Goal: Find specific page/section: Find specific page/section

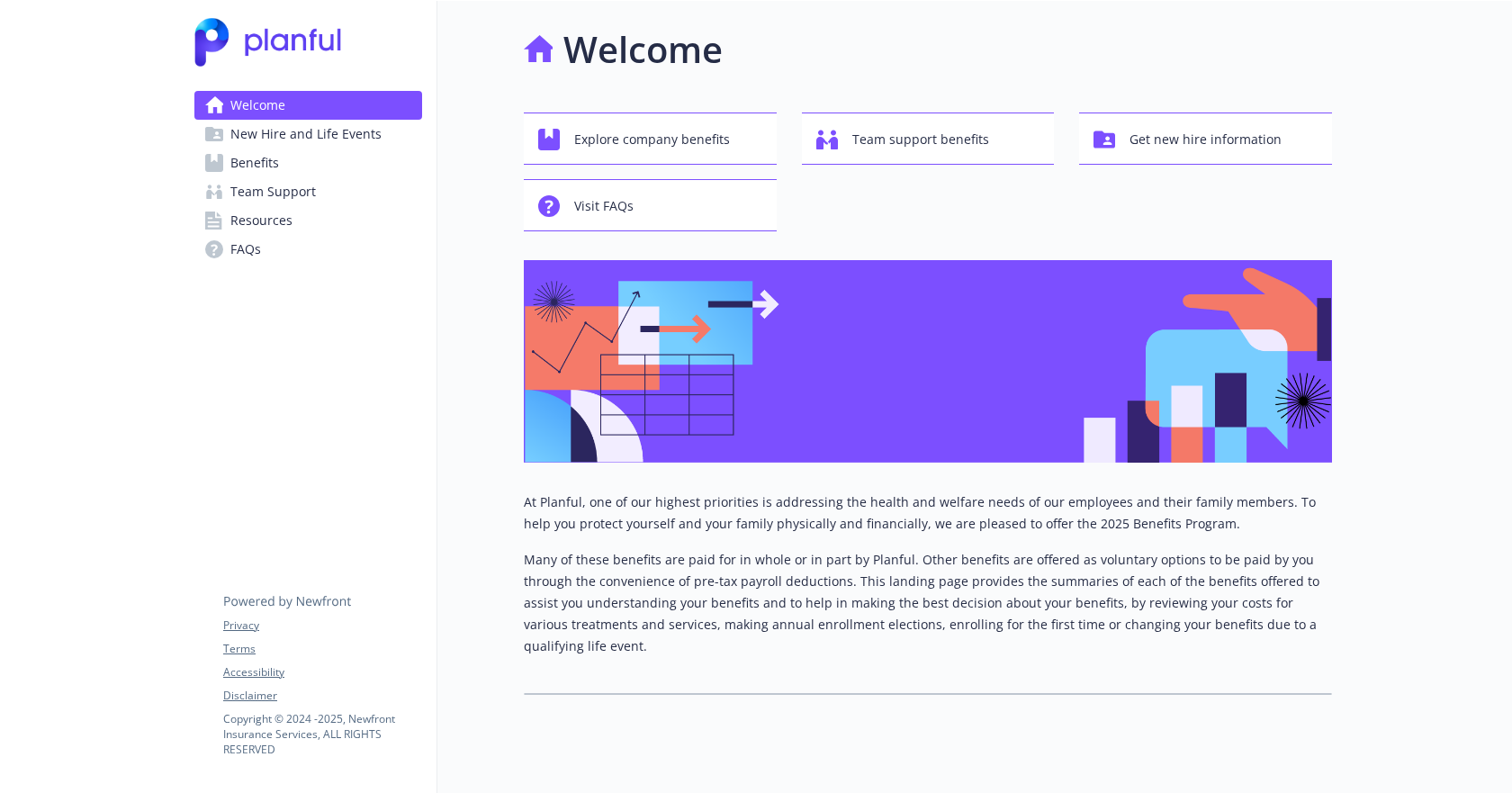
click at [330, 169] on link "Benefits" at bounding box center [308, 163] width 228 height 29
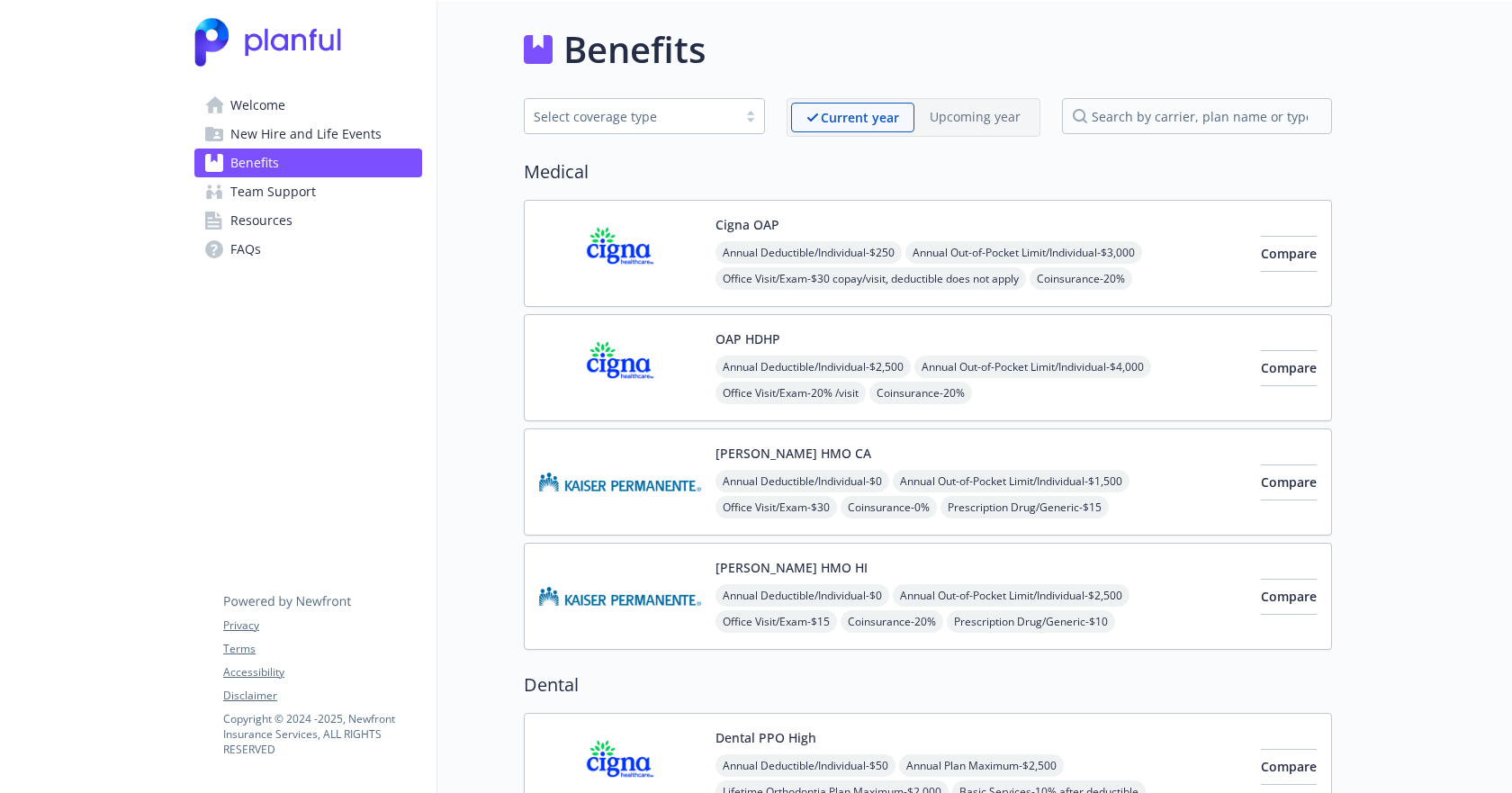
click at [327, 191] on link "Team Support" at bounding box center [308, 192] width 228 height 29
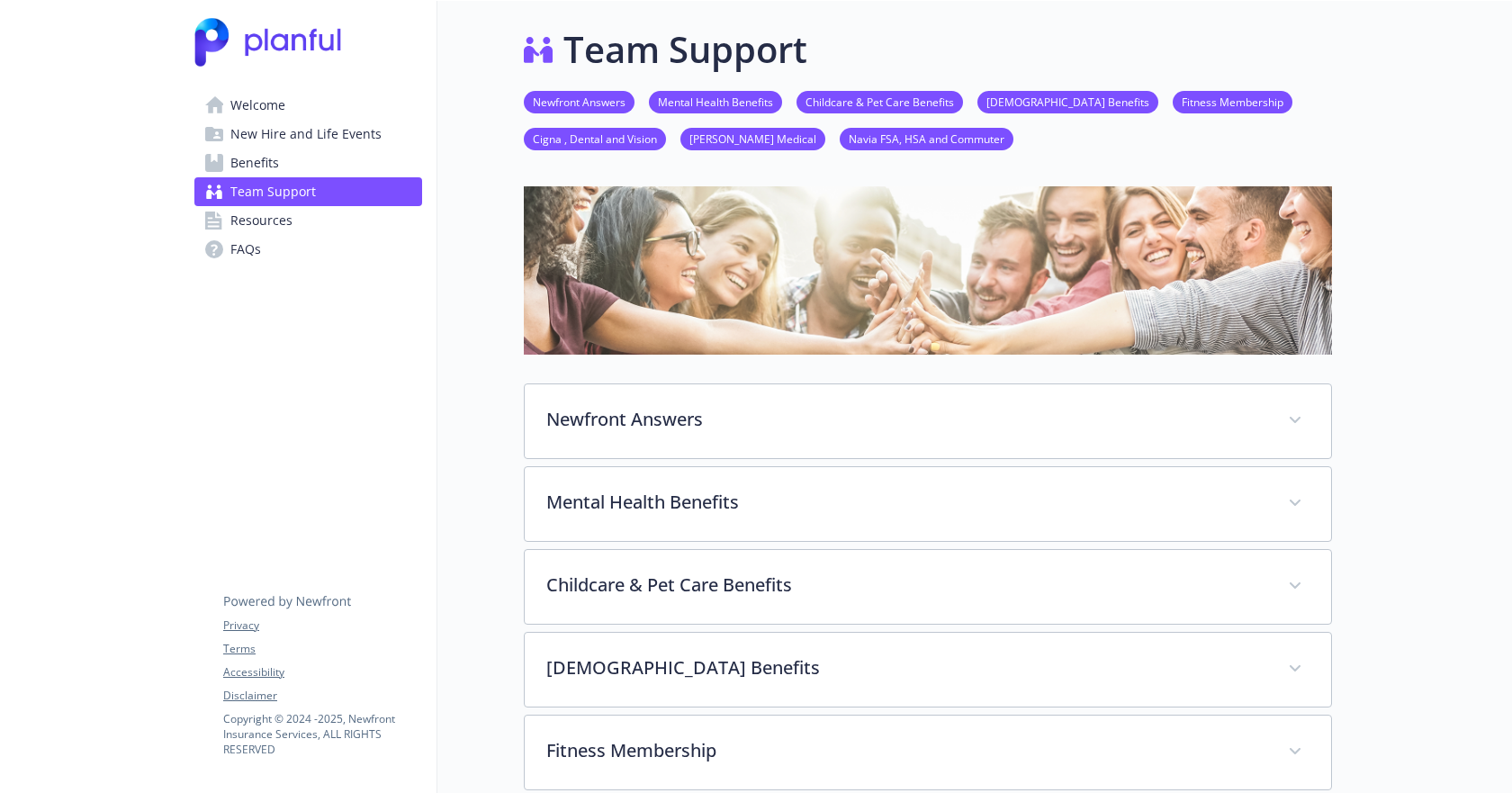
click at [325, 221] on link "Resources" at bounding box center [308, 221] width 228 height 29
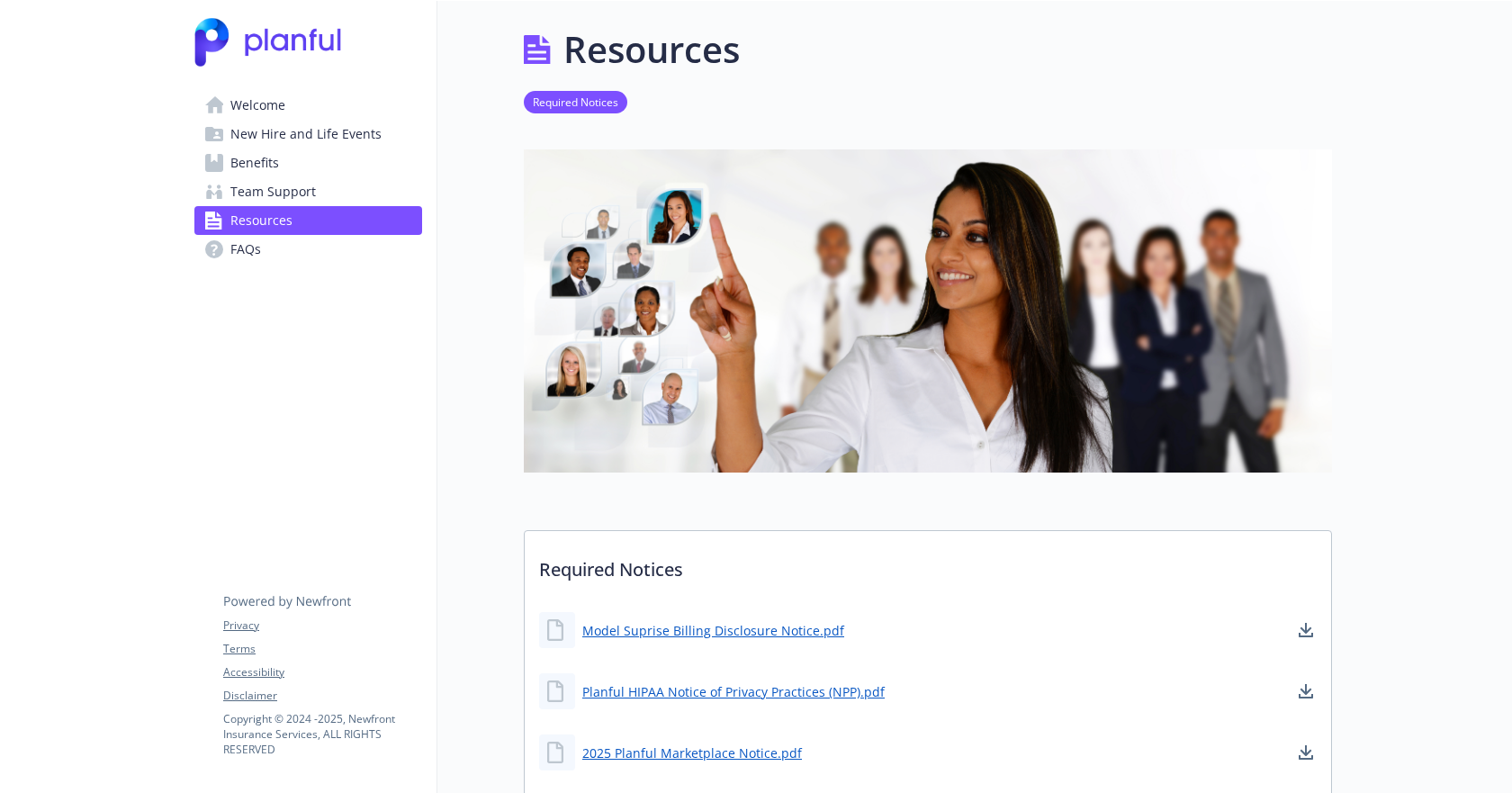
click at [331, 199] on link "Team Support" at bounding box center [308, 192] width 228 height 29
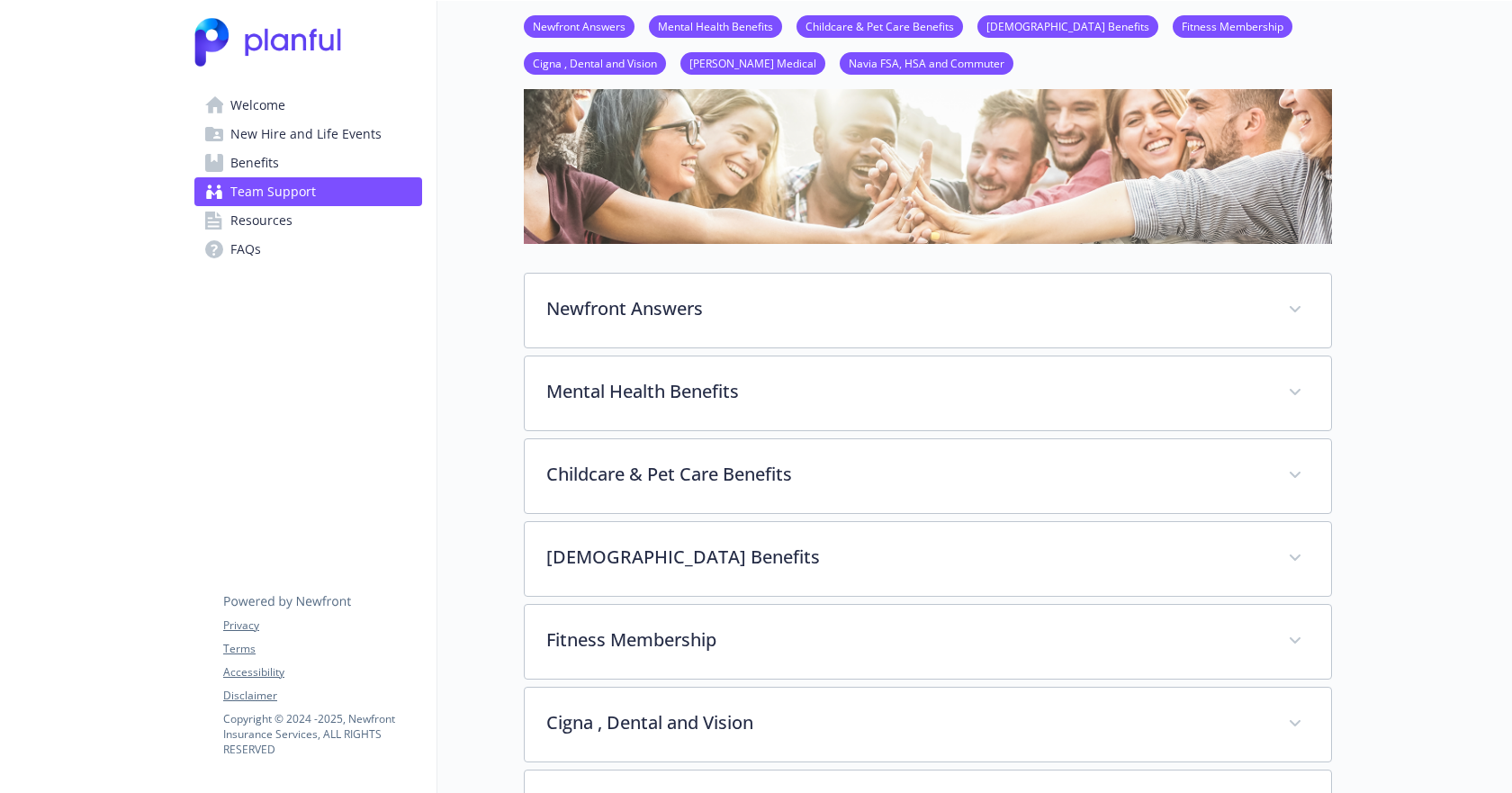
scroll to position [90, 0]
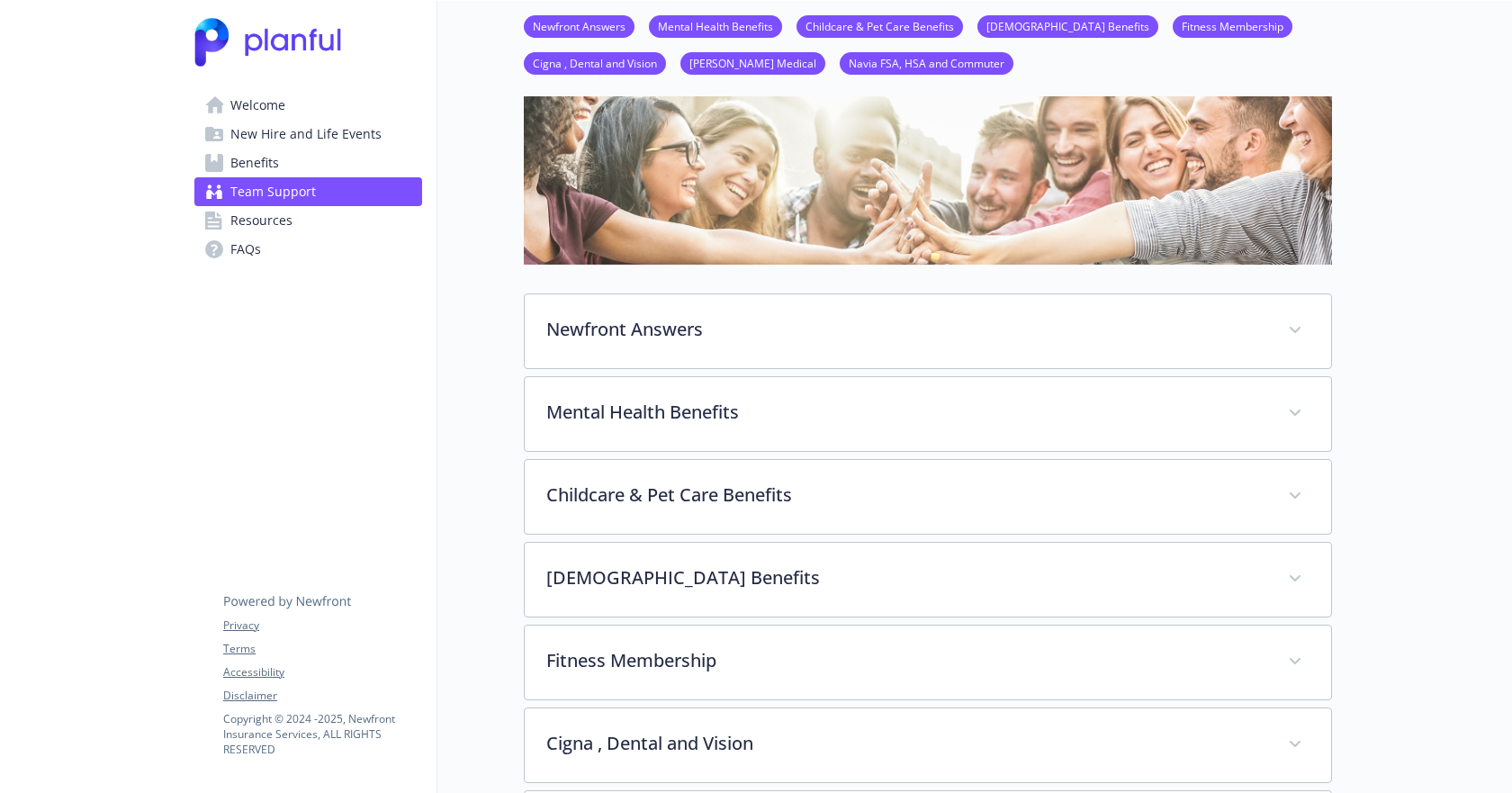
click at [345, 167] on link "Benefits" at bounding box center [308, 163] width 228 height 29
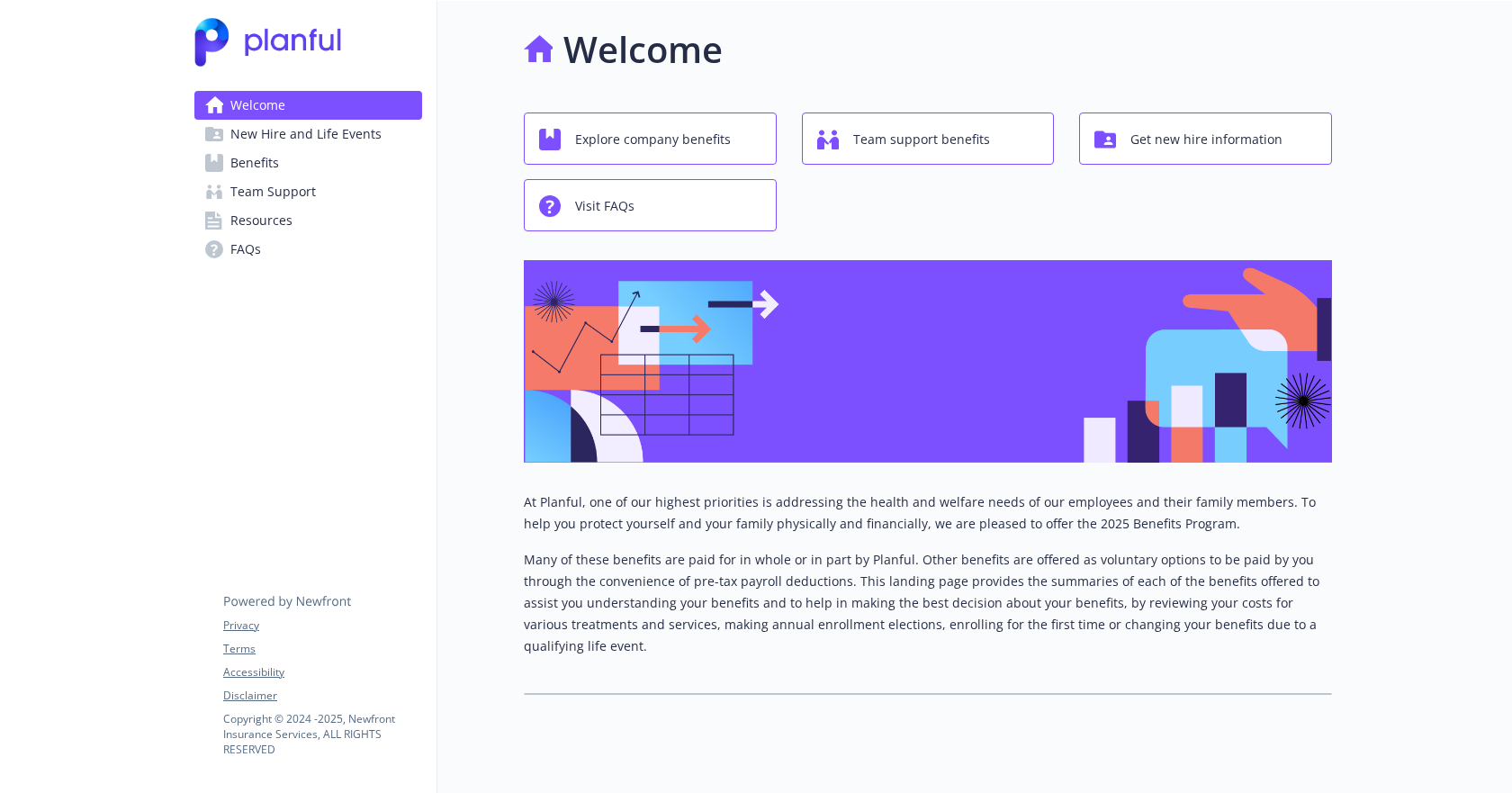
click at [280, 167] on link "Benefits" at bounding box center [308, 163] width 228 height 29
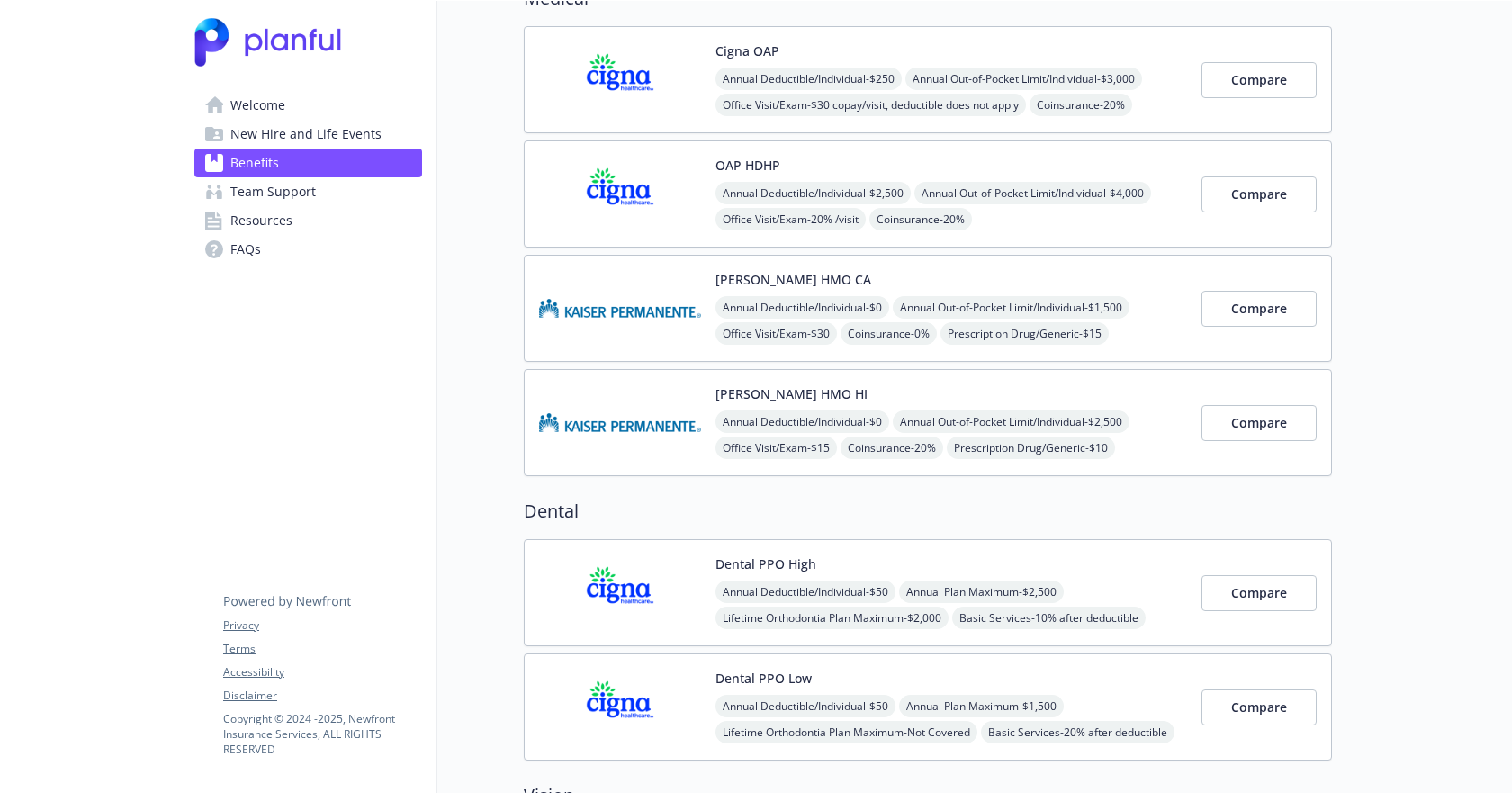
scroll to position [0, 14]
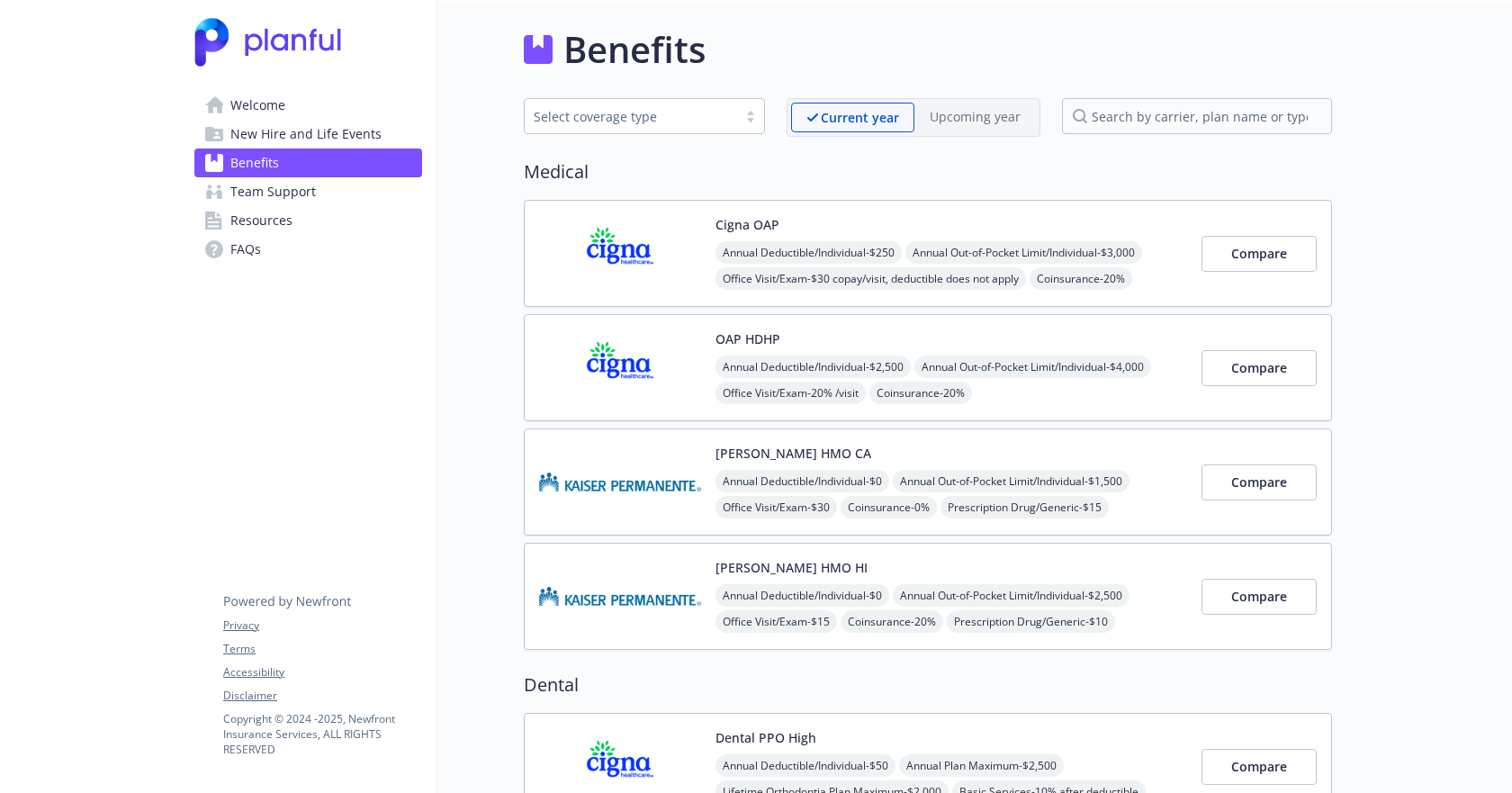
drag, startPoint x: 371, startPoint y: 498, endPoint x: 457, endPoint y: -46, distance: 550.8
